Goal: Task Accomplishment & Management: Use online tool/utility

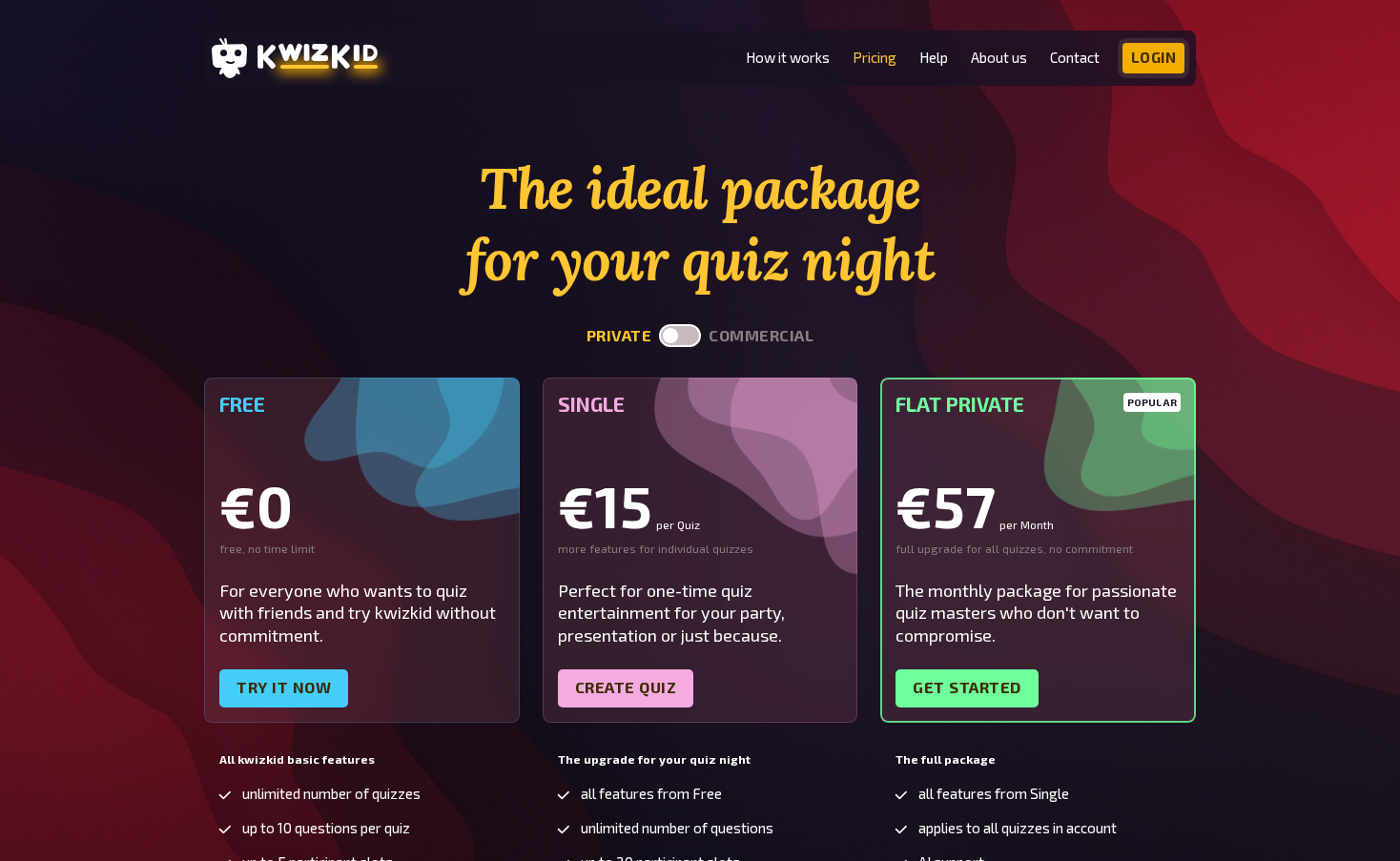
click at [1144, 72] on link "Login" at bounding box center [1153, 58] width 63 height 31
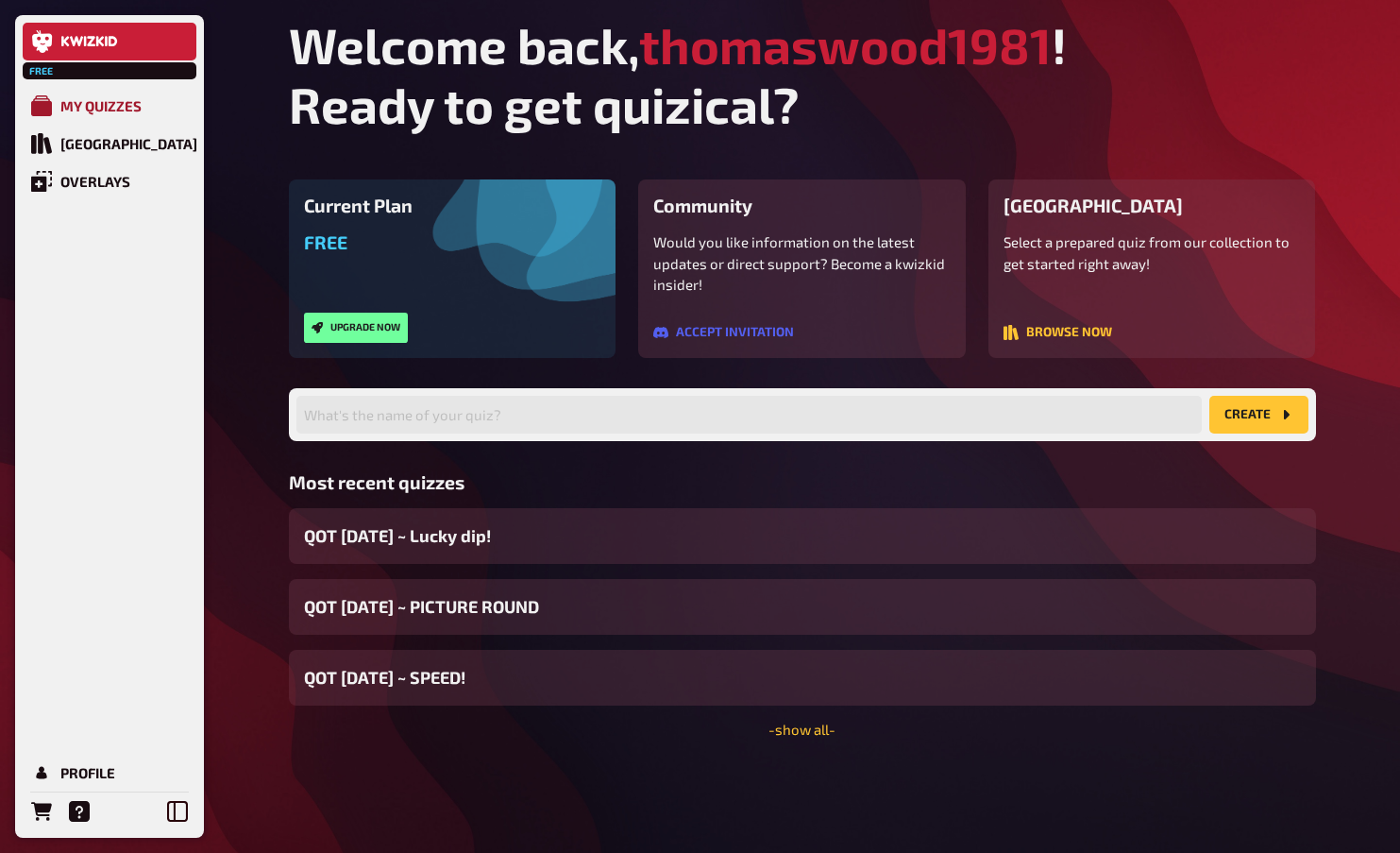
click at [127, 102] on div "My Quizzes" at bounding box center [101, 106] width 81 height 17
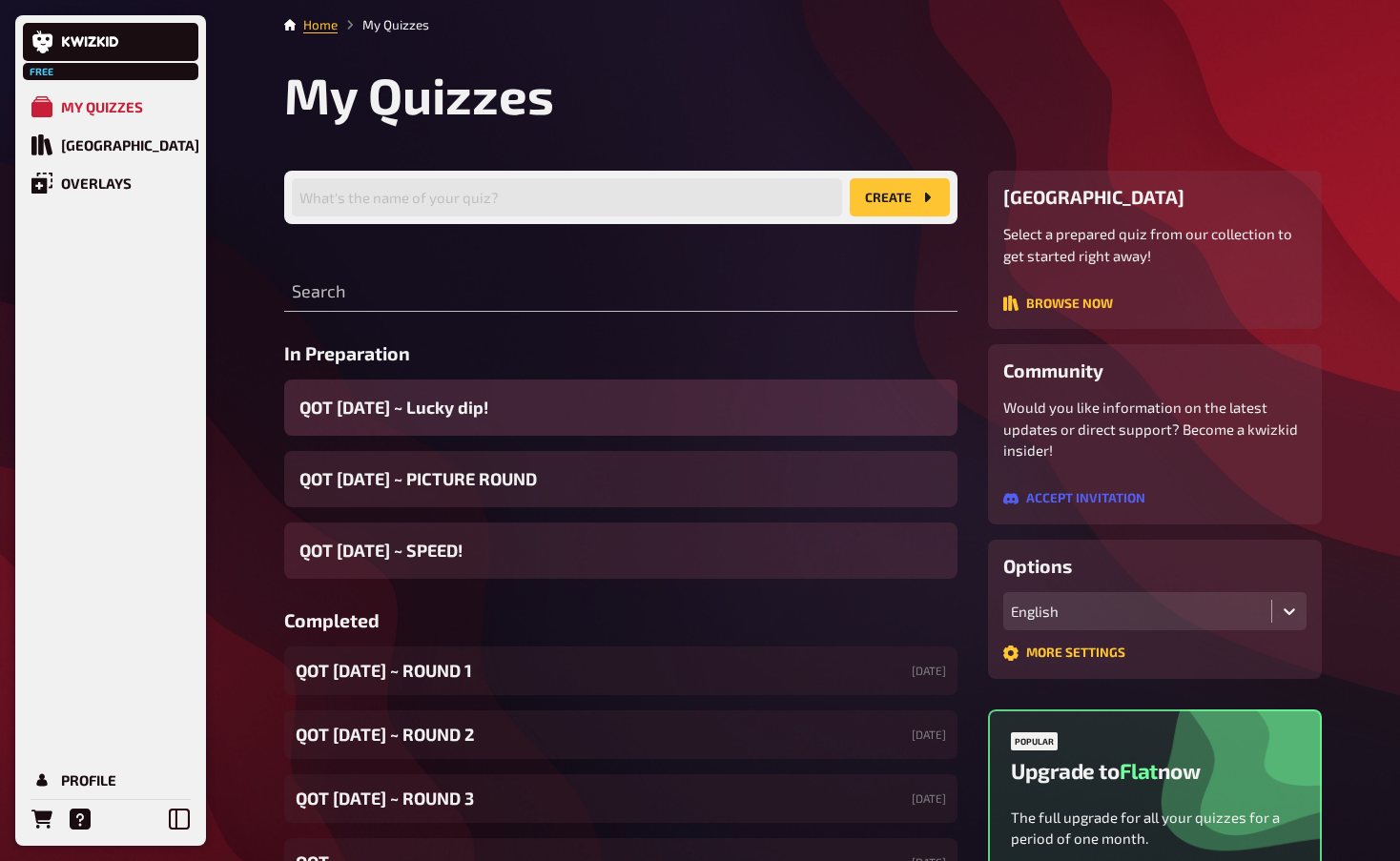
click at [506, 409] on div "QOT [DATE] ~ Lucky dip!" at bounding box center [620, 407] width 673 height 56
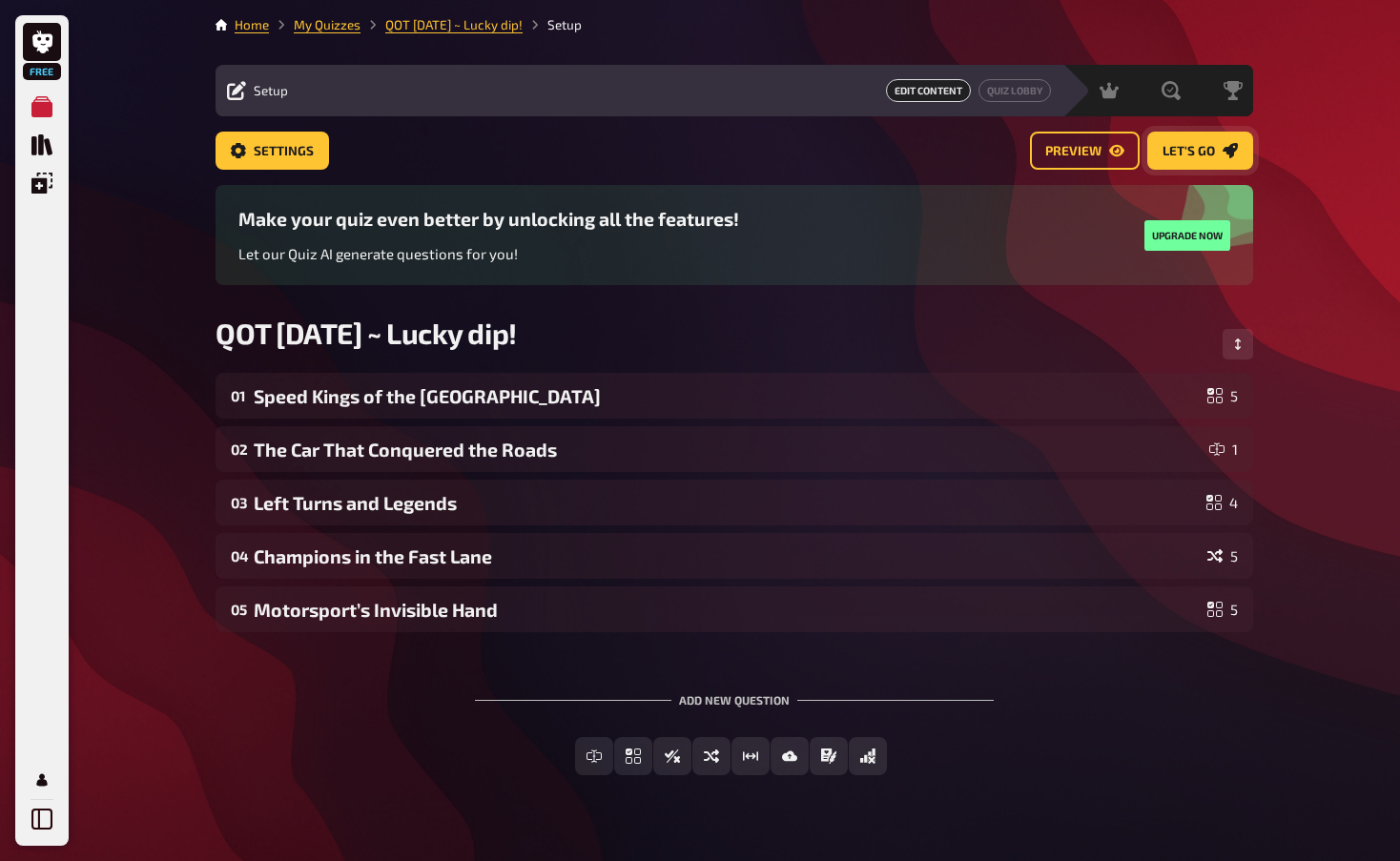
click at [1204, 153] on span "Let's go" at bounding box center [1188, 152] width 53 height 13
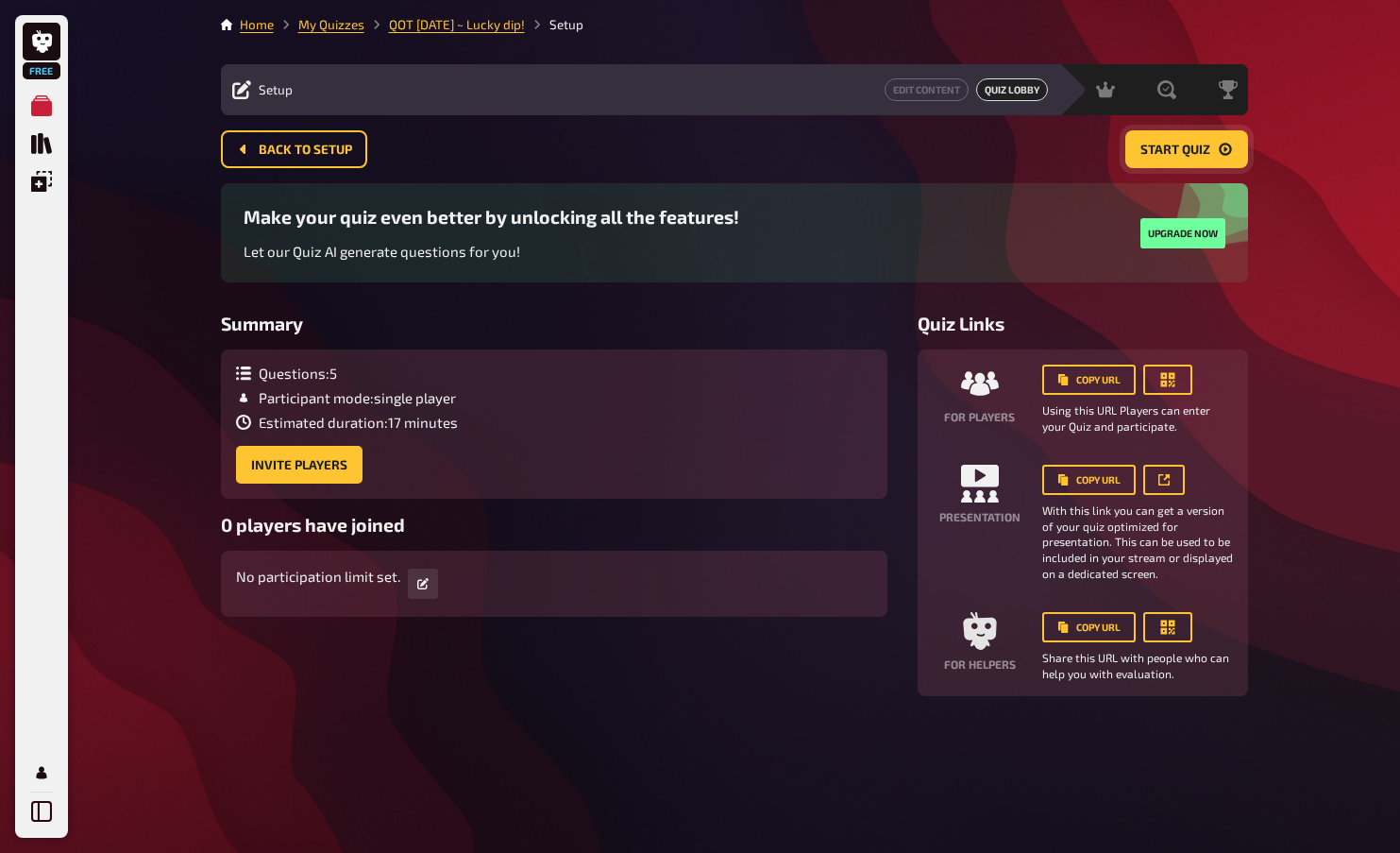
click at [1214, 152] on button "Start Quiz" at bounding box center [1187, 150] width 123 height 38
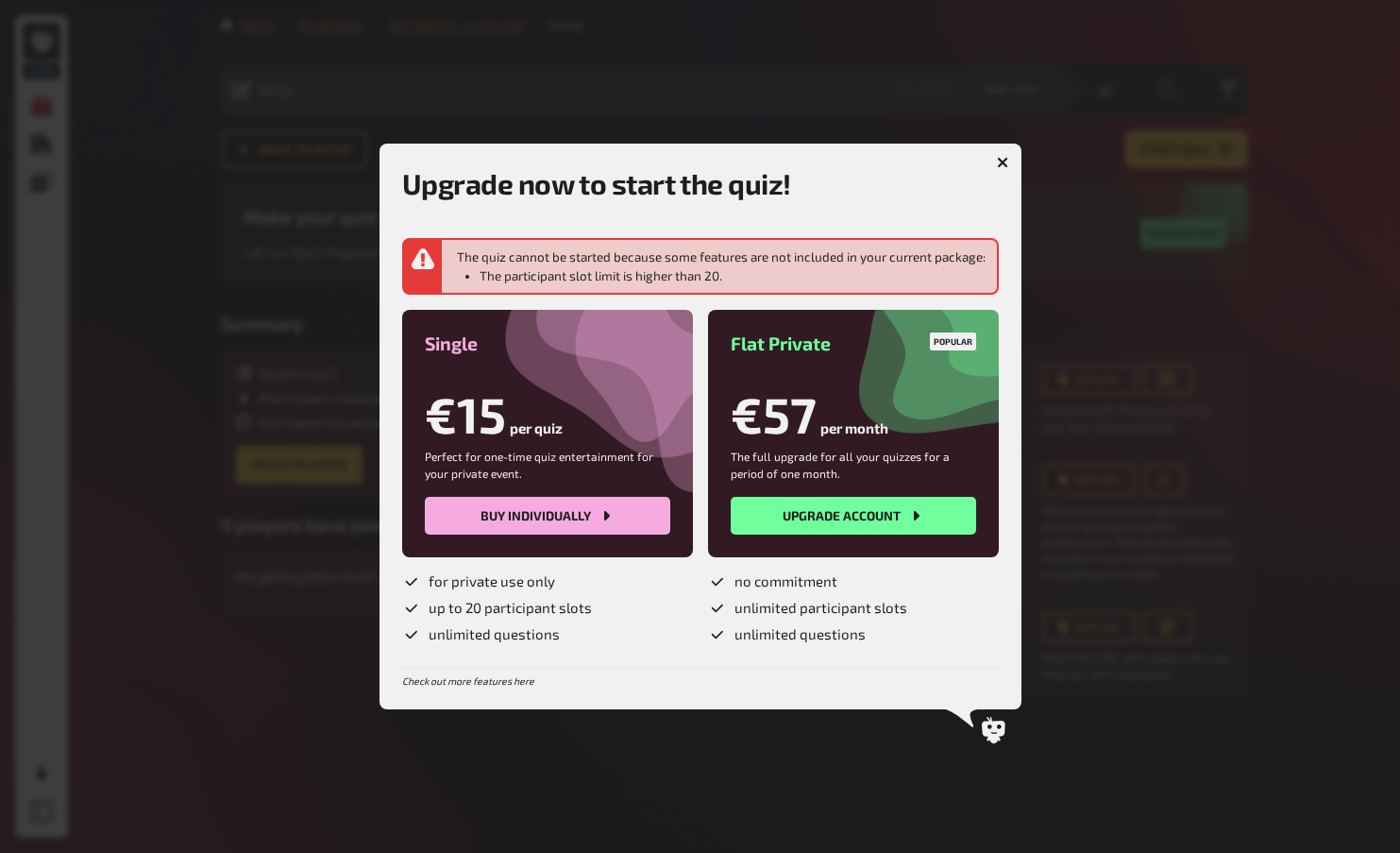
click at [1008, 161] on button "button" at bounding box center [1003, 163] width 30 height 30
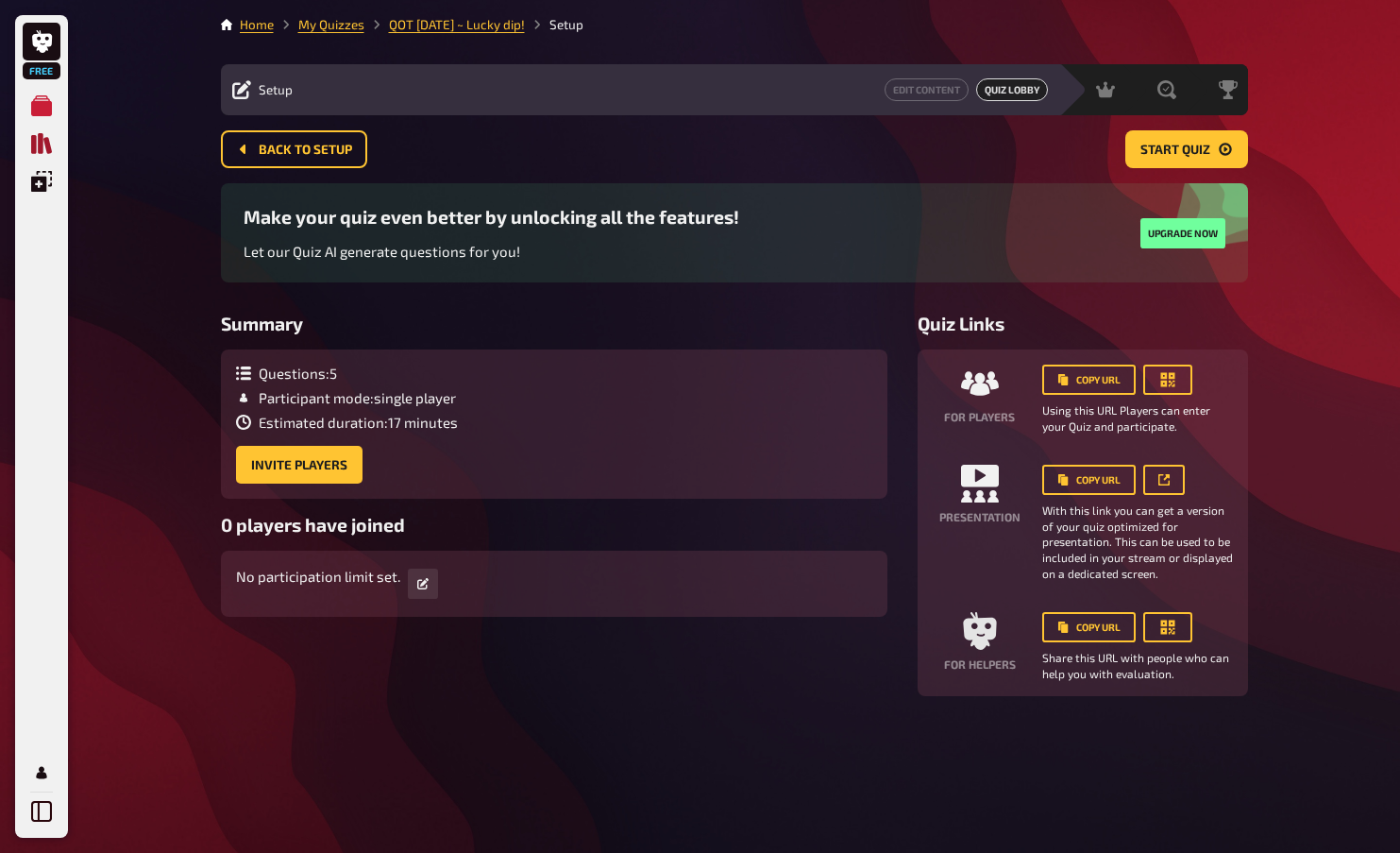
click at [37, 154] on icon "Quiz Library" at bounding box center [42, 144] width 21 height 21
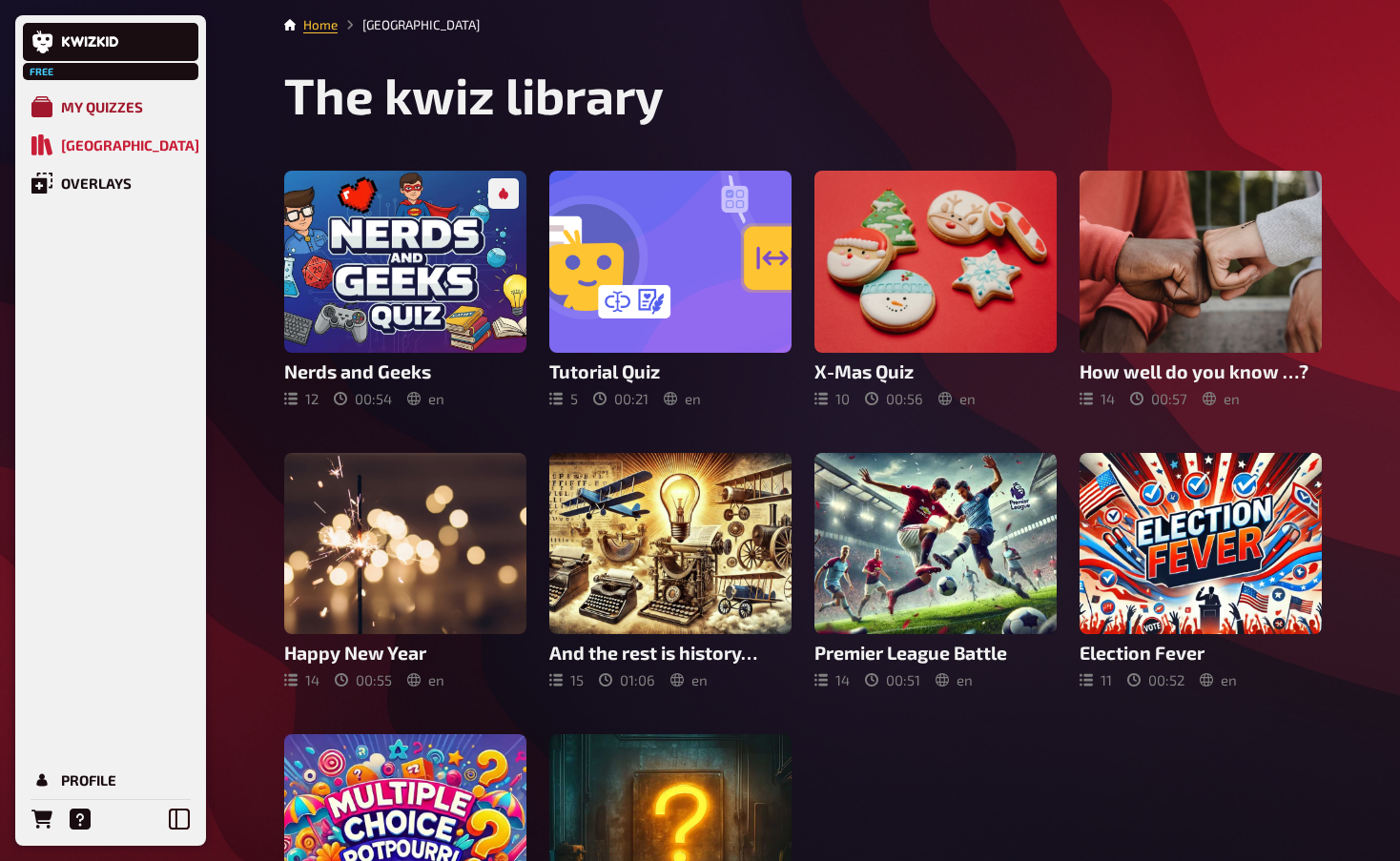
click at [101, 120] on link "My Quizzes" at bounding box center [111, 107] width 176 height 38
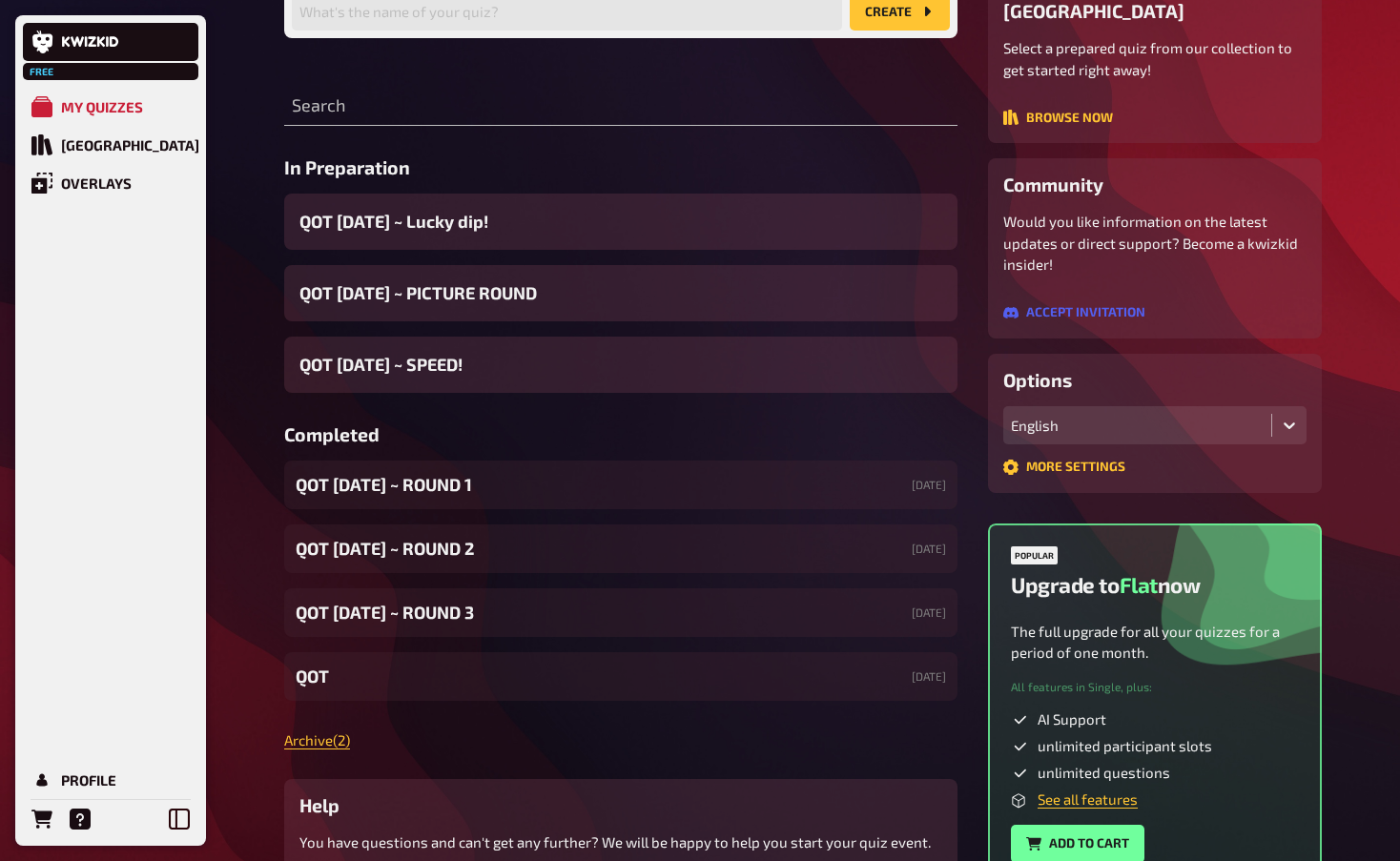
scroll to position [191, 0]
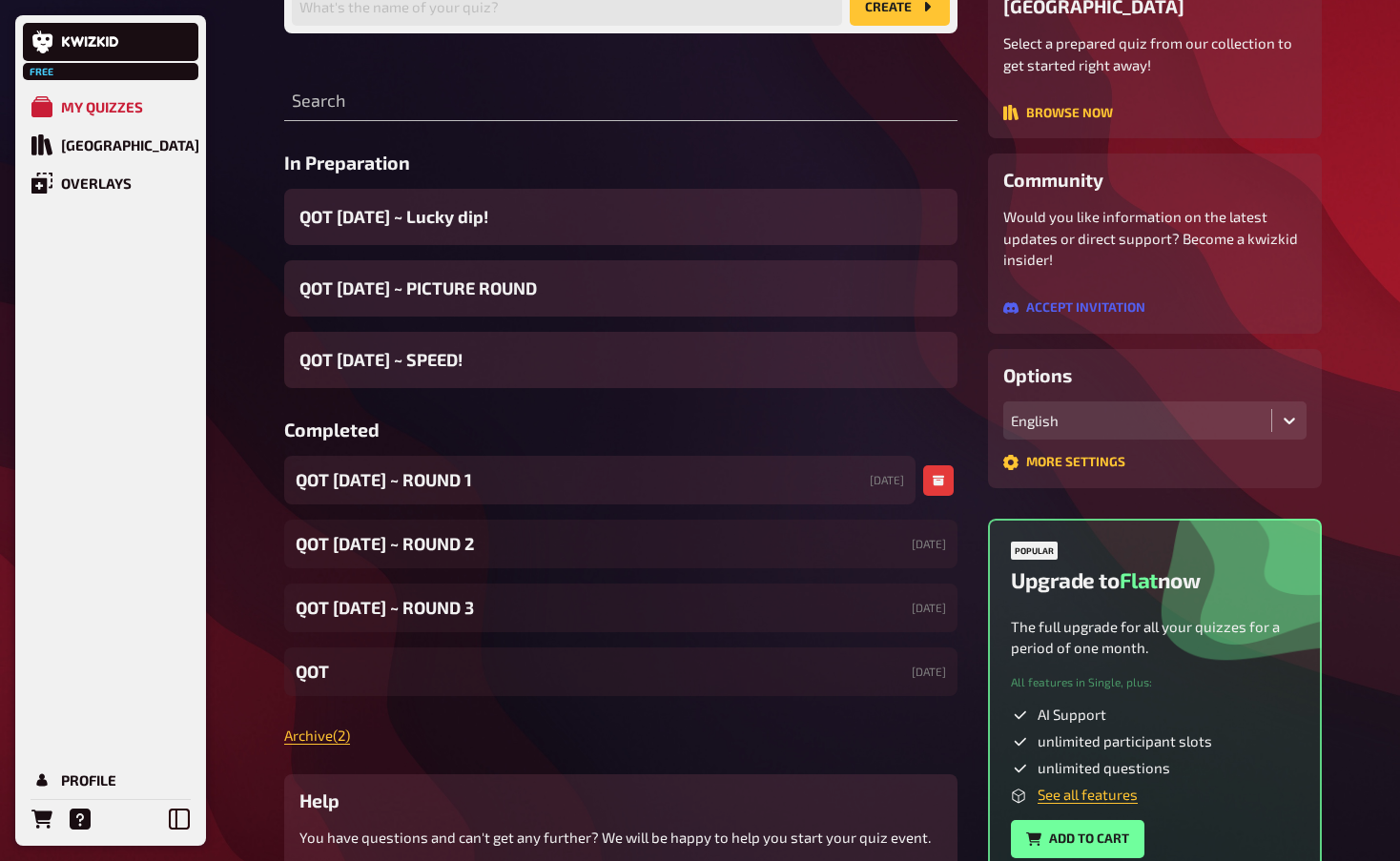
click at [462, 494] on div "QOT [DATE] ~ ROUND 1 [DATE]" at bounding box center [599, 480] width 631 height 49
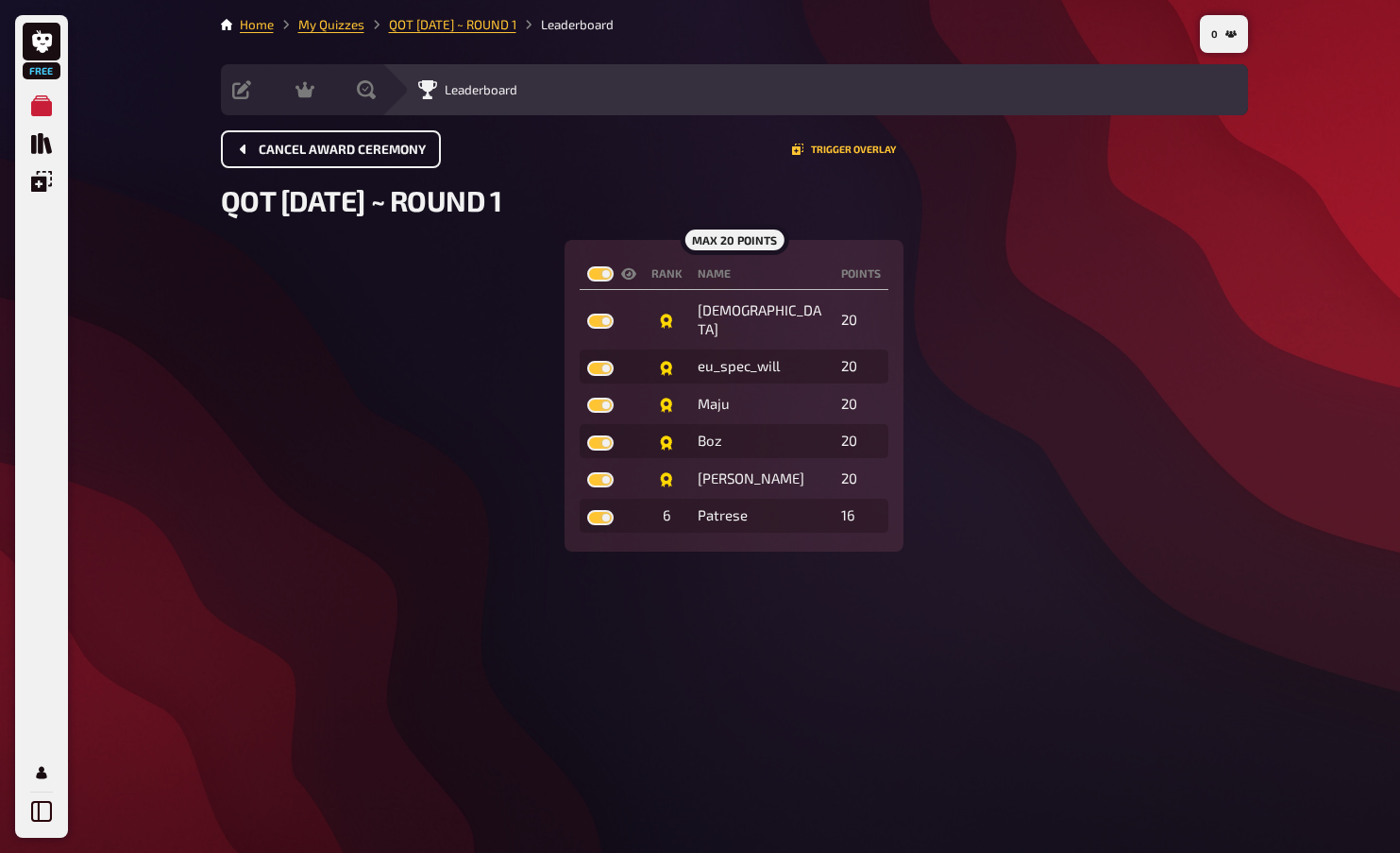
click at [319, 149] on span "Cancel award ceremony" at bounding box center [342, 151] width 168 height 13
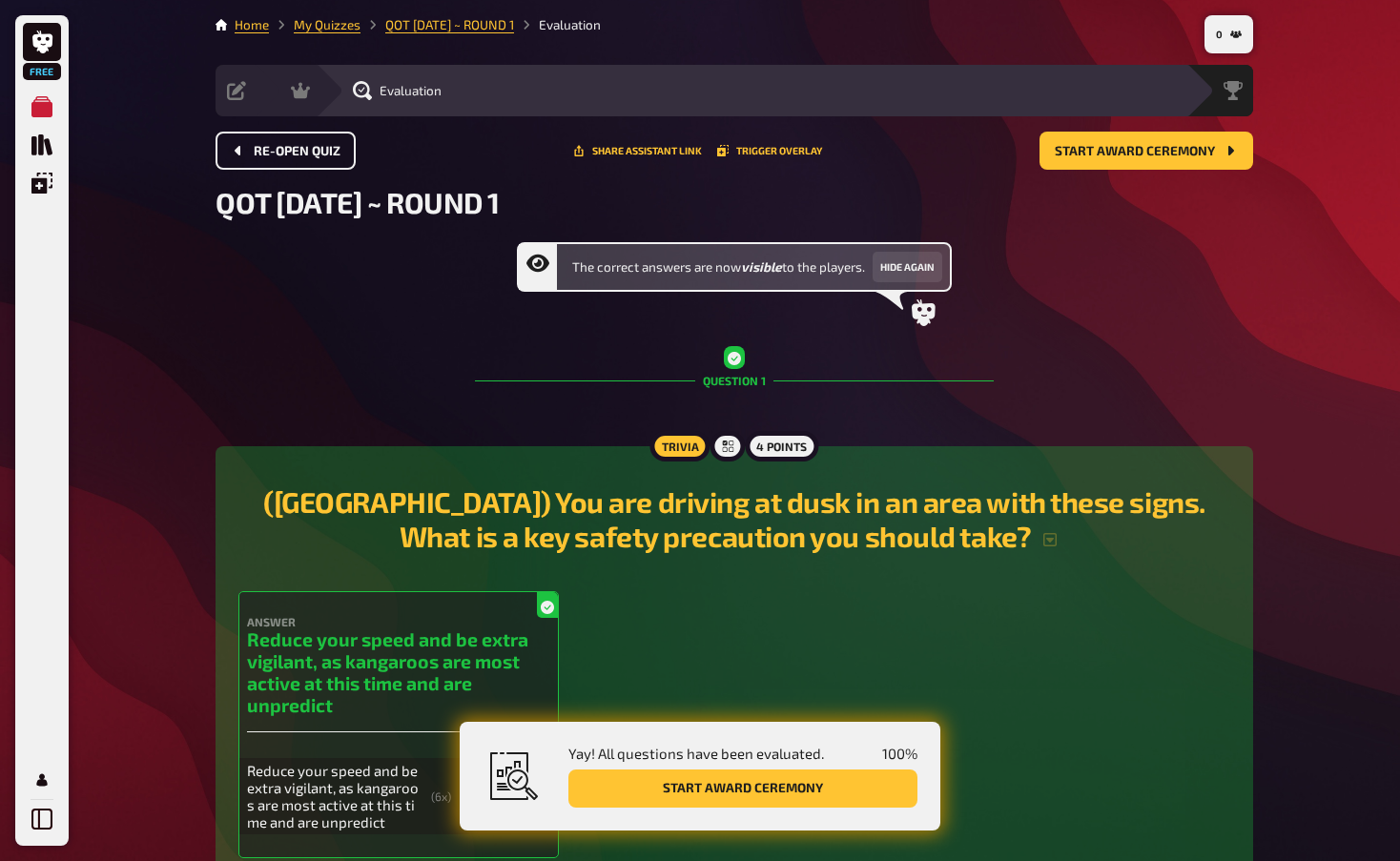
click at [326, 150] on span "Re-open Quiz" at bounding box center [296, 152] width 87 height 13
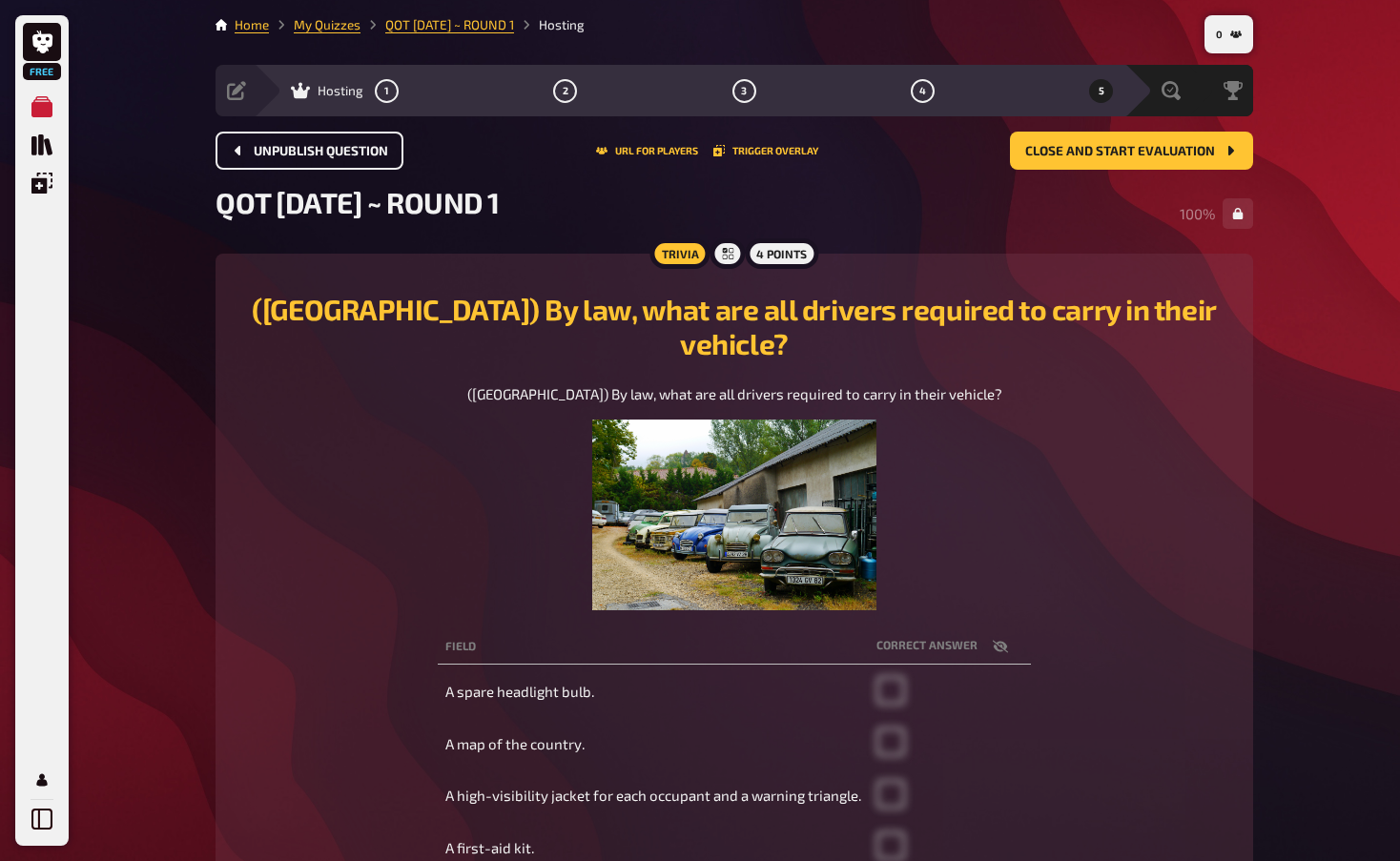
click at [287, 163] on button "Unpublish question" at bounding box center [309, 151] width 188 height 38
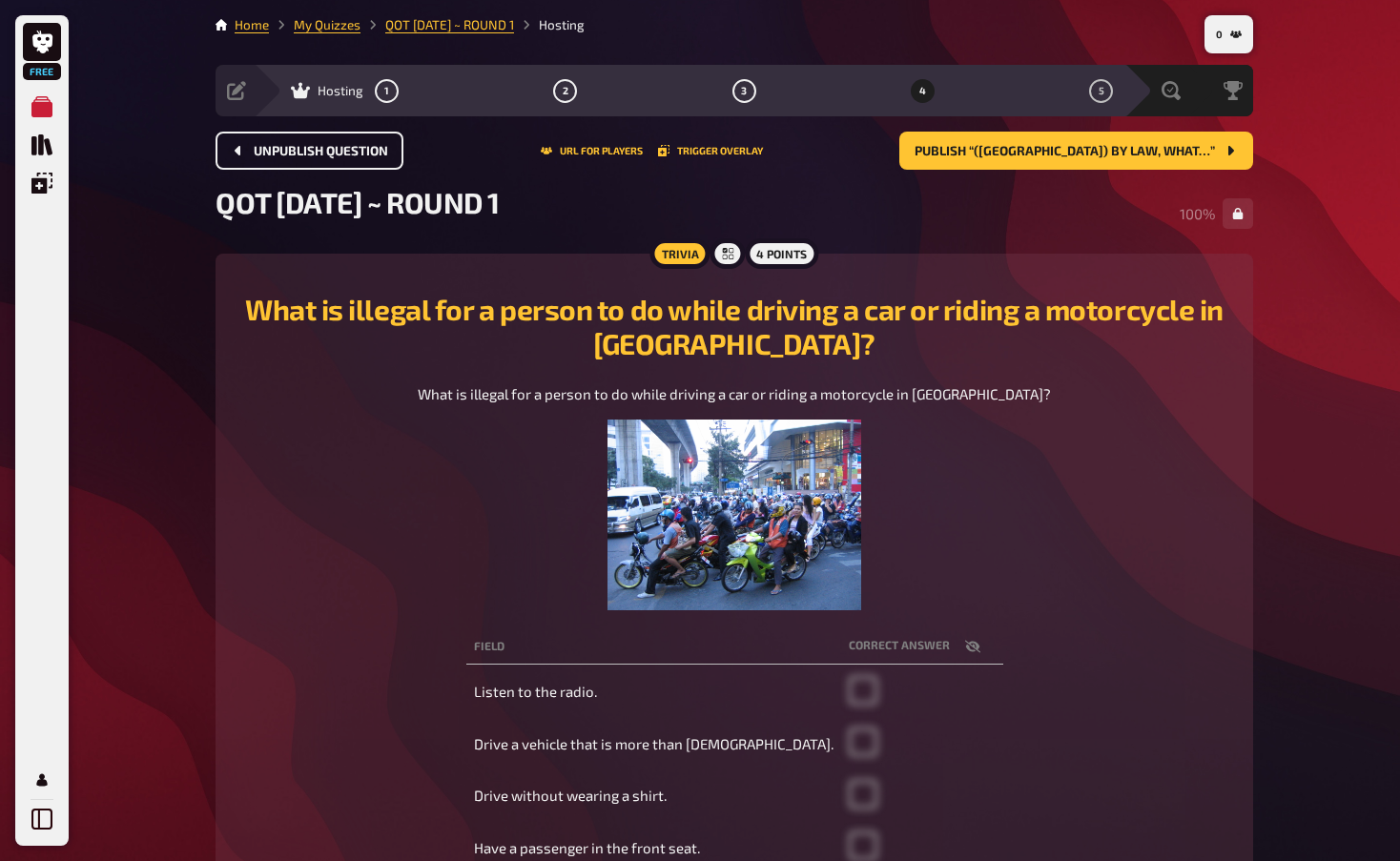
click at [287, 163] on button "Unpublish question" at bounding box center [309, 151] width 188 height 38
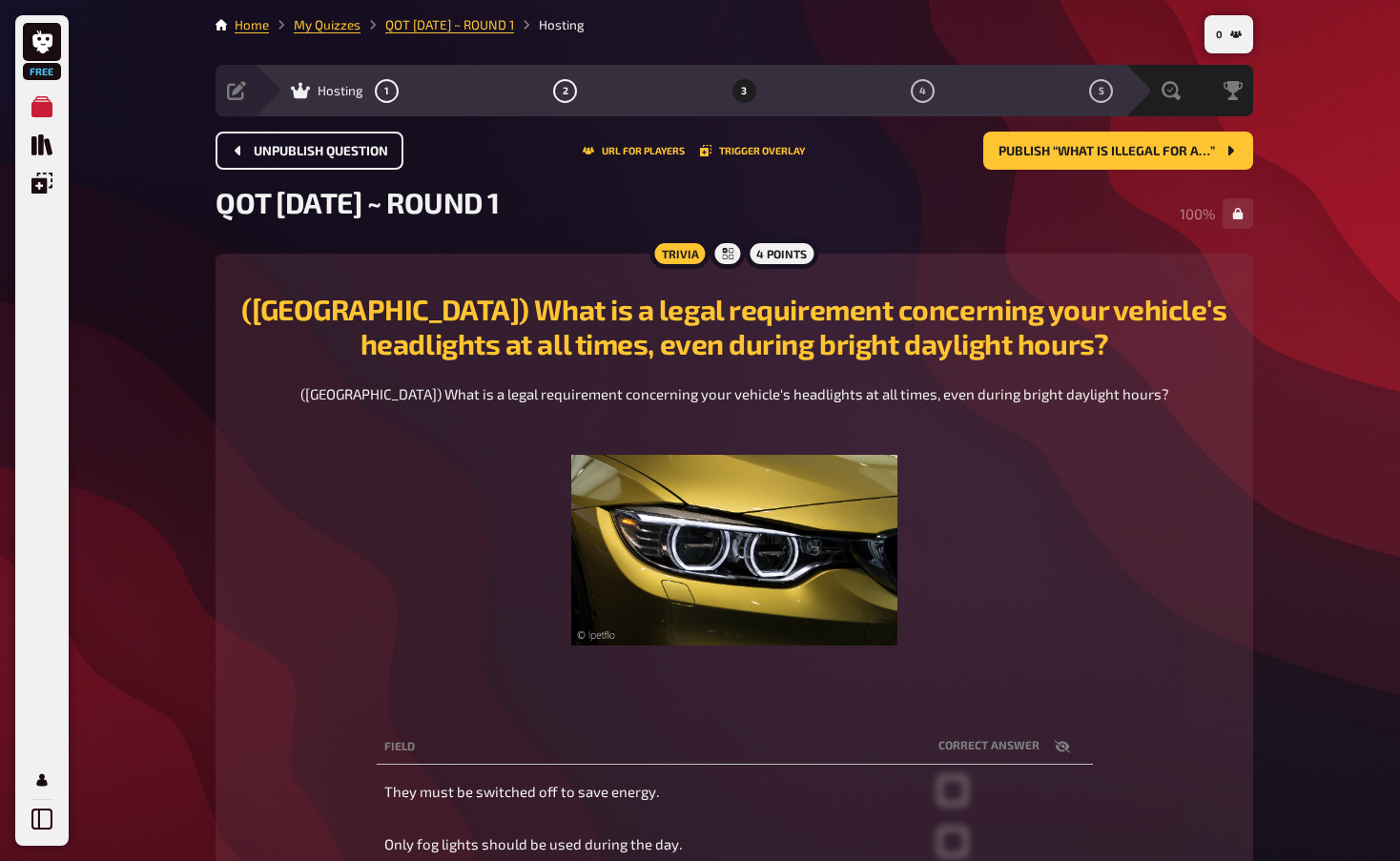
click at [287, 163] on button "Unpublish question" at bounding box center [309, 151] width 188 height 38
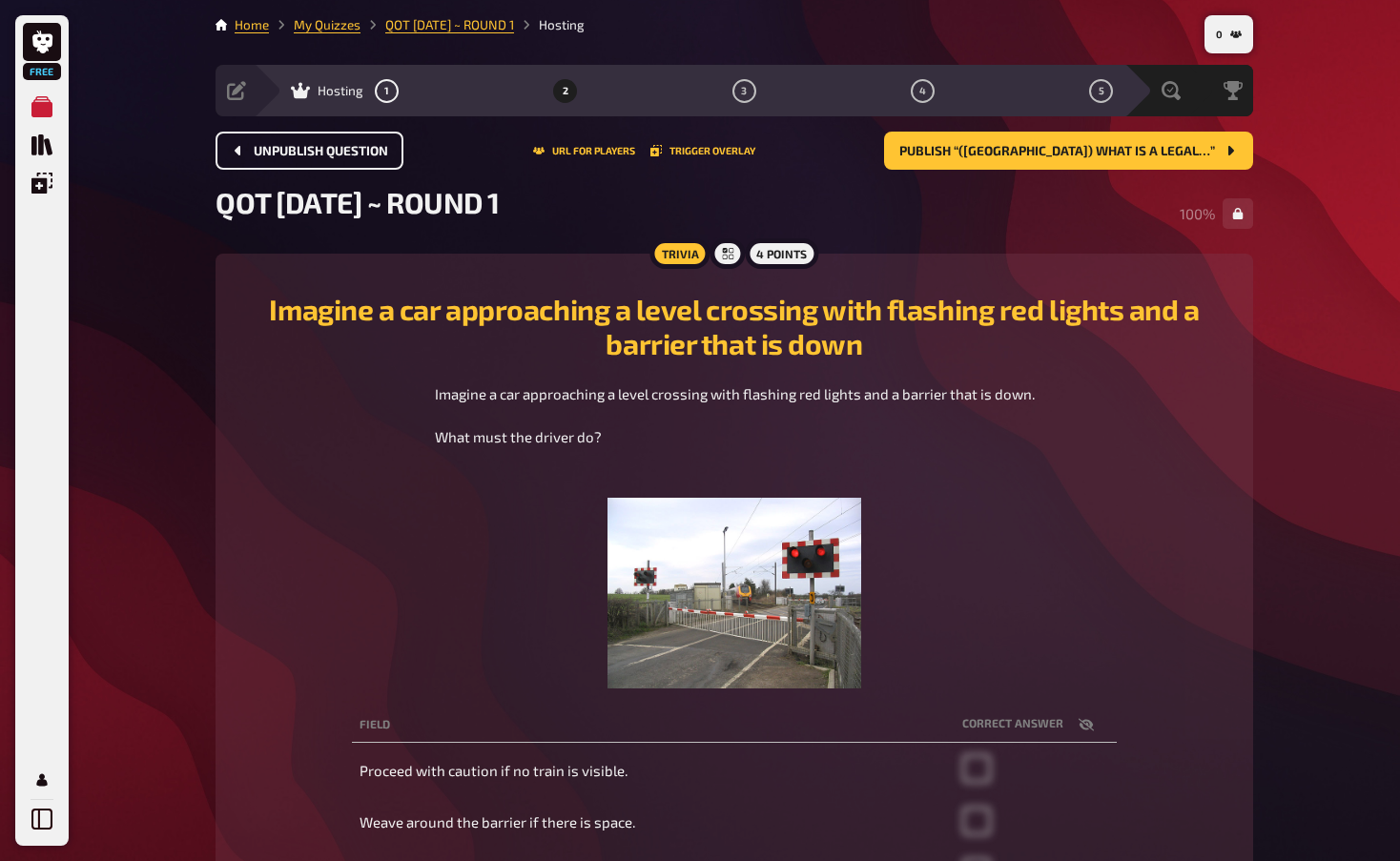
click at [287, 163] on button "Unpublish question" at bounding box center [309, 151] width 188 height 38
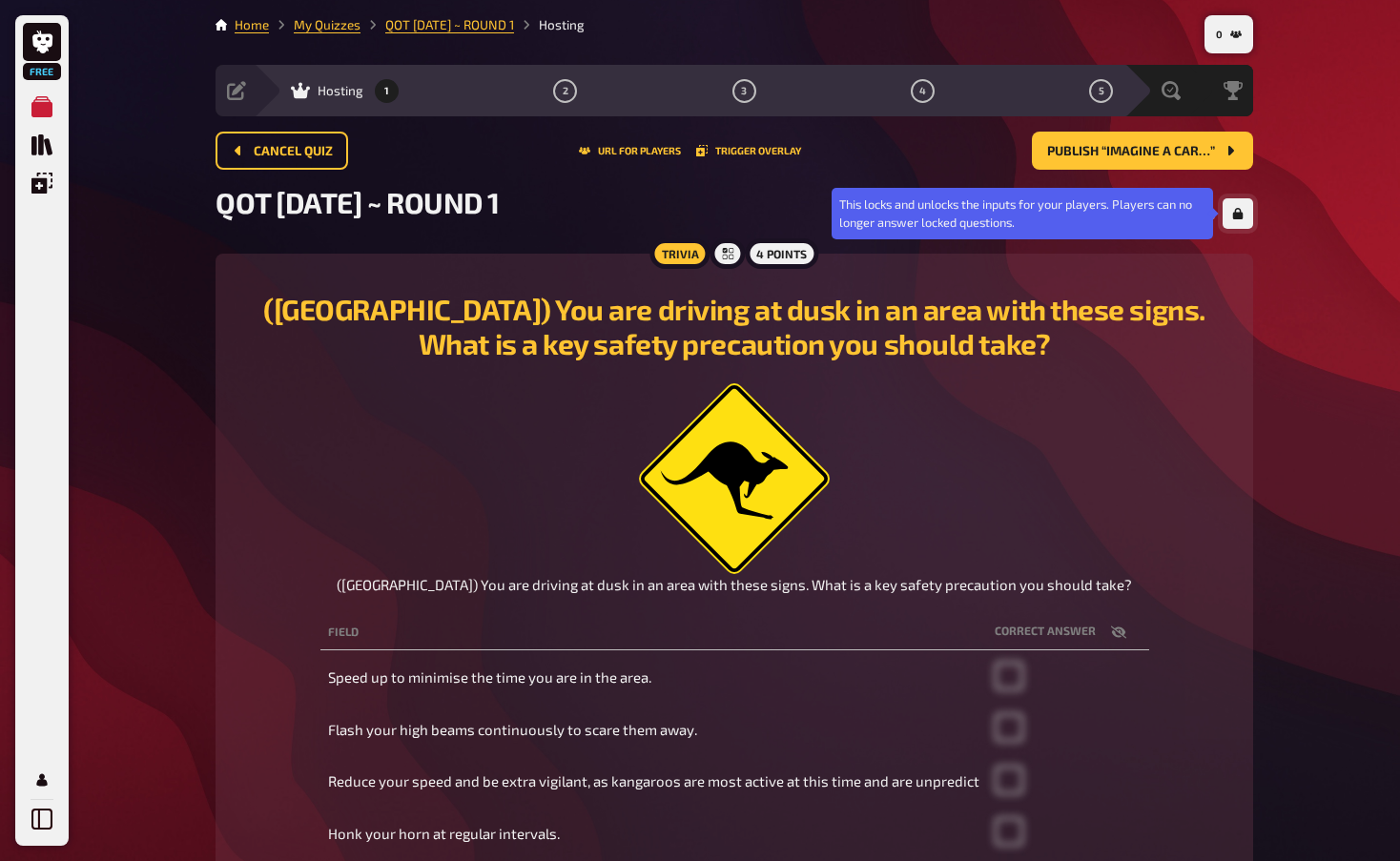
click at [1235, 216] on icon "button" at bounding box center [1238, 213] width 11 height 11
click at [1235, 216] on icon "button" at bounding box center [1238, 213] width 11 height 11
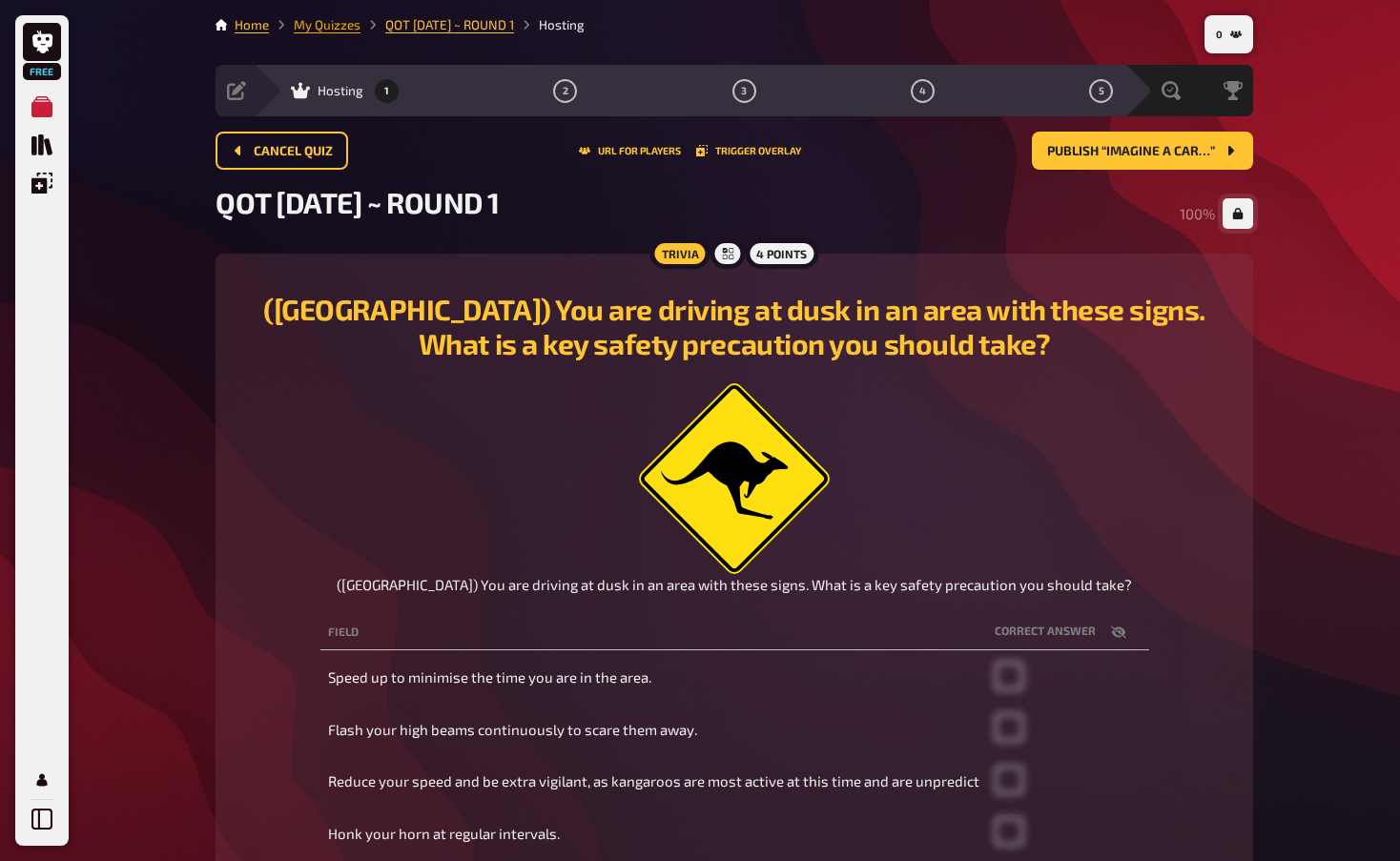
click at [312, 27] on link "My Quizzes" at bounding box center [327, 25] width 67 height 15
